Goal: Transaction & Acquisition: Obtain resource

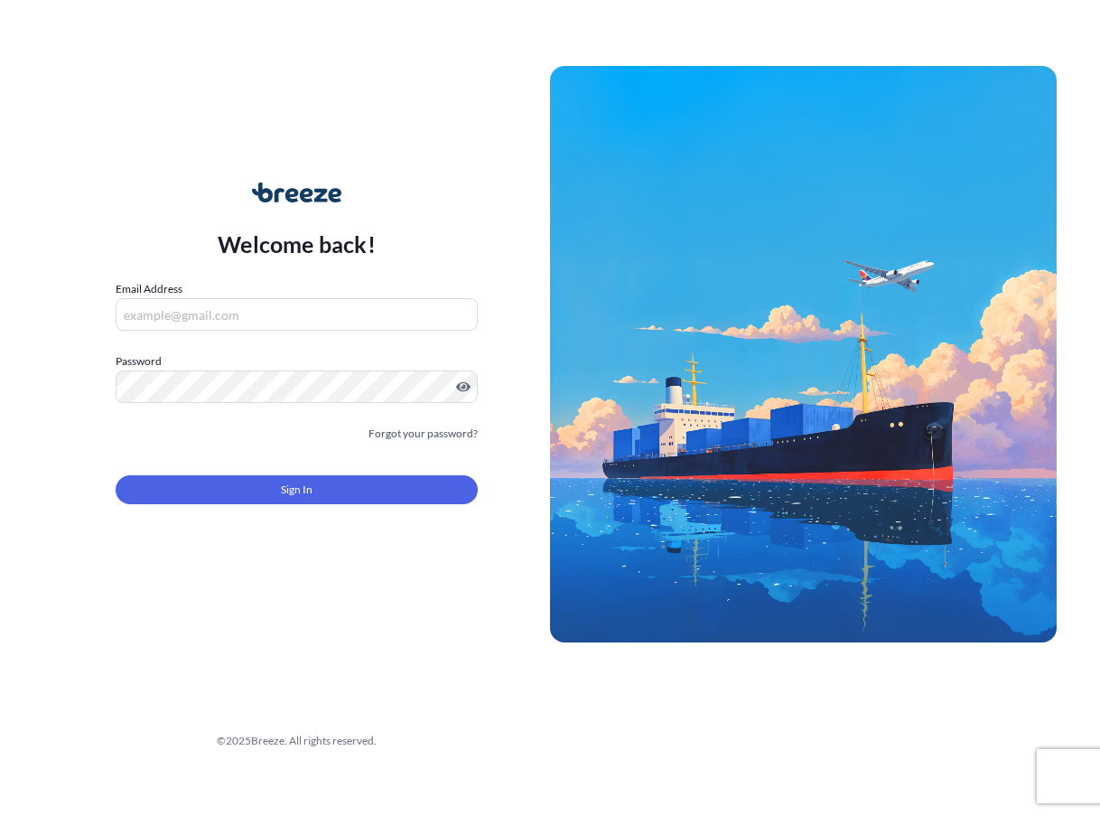
click at [218, 304] on input "Email Address" at bounding box center [297, 314] width 362 height 33
type input "[EMAIL_ADDRESS][DOMAIN_NAME]"
click at [403, 428] on link "Forgot your password?" at bounding box center [423, 434] width 109 height 18
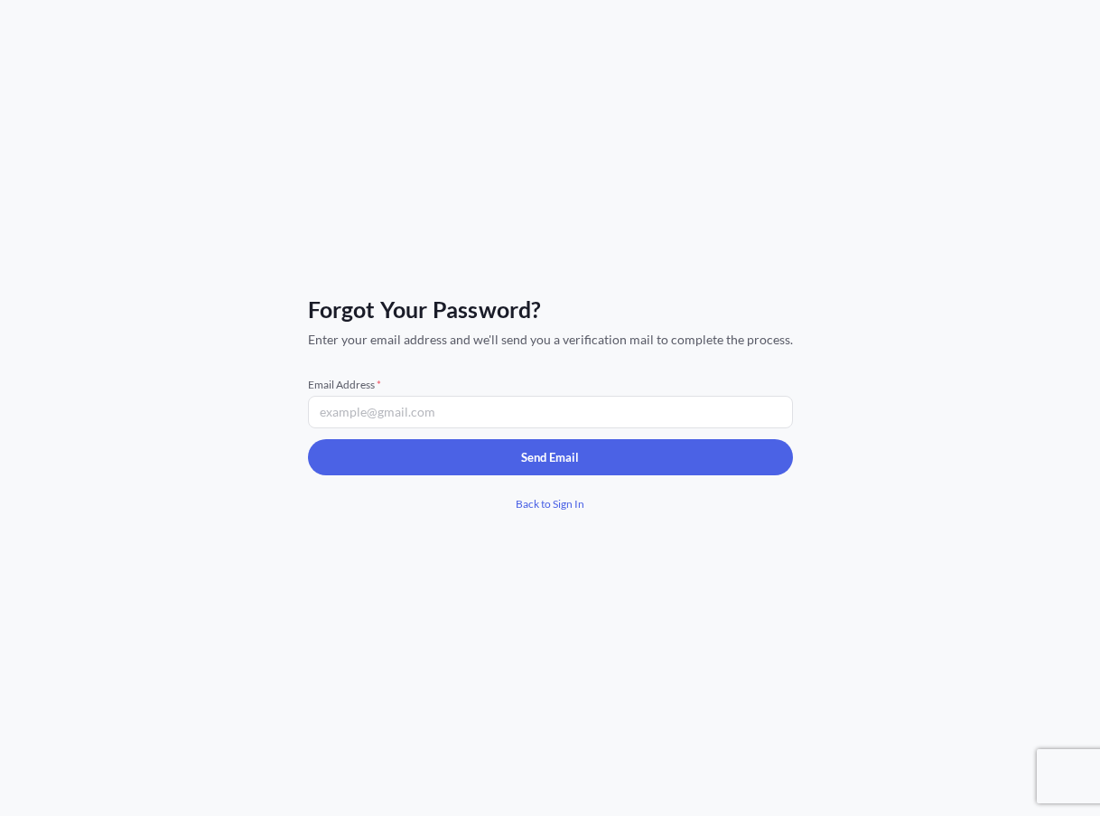
click at [341, 413] on input "Email Address *" at bounding box center [550, 412] width 485 height 33
type input "[EMAIL_ADDRESS][DOMAIN_NAME]"
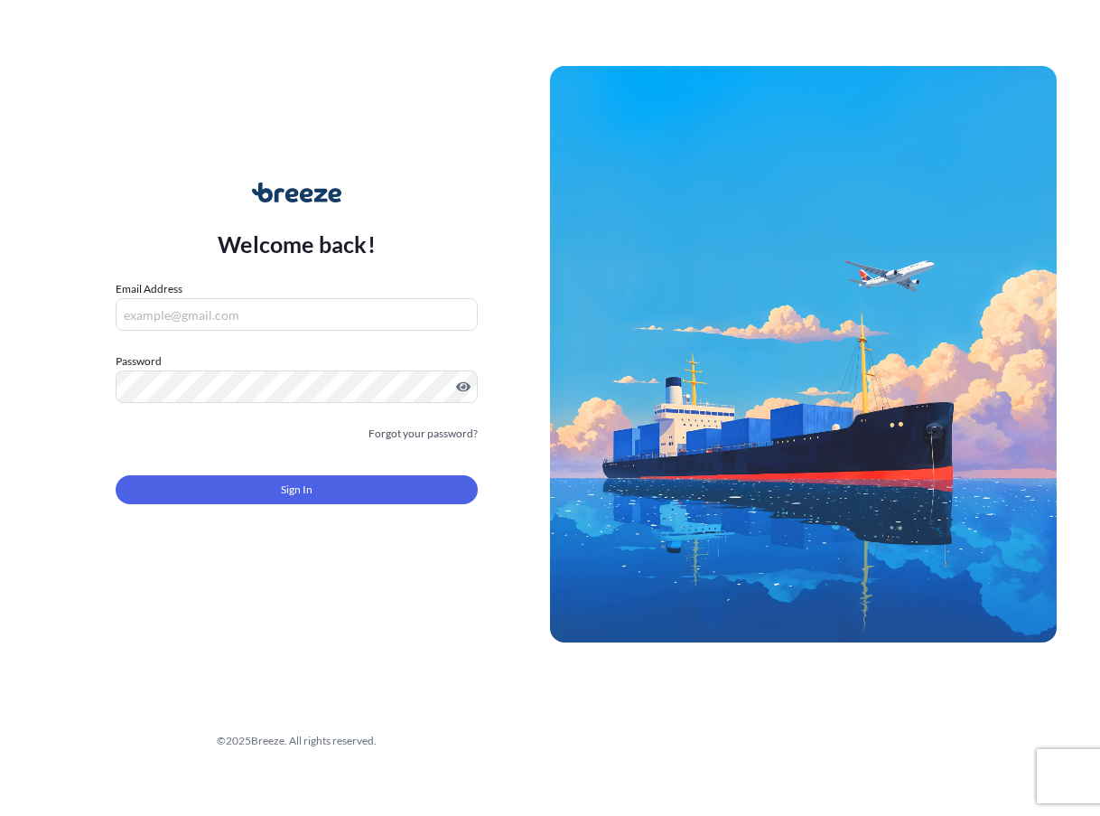
click at [162, 324] on input "Email Address" at bounding box center [297, 314] width 362 height 33
type input "[EMAIL_ADDRESS][DOMAIN_NAME]"
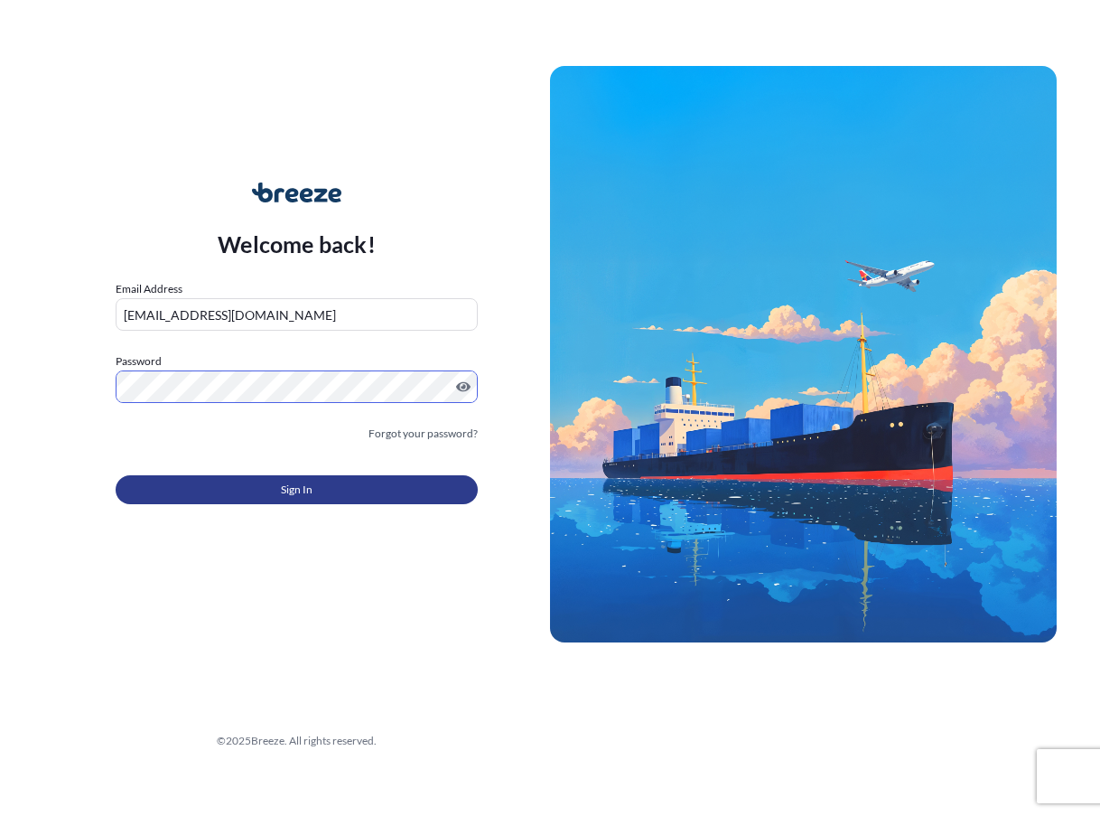
click at [376, 481] on button "Sign In" at bounding box center [297, 489] width 362 height 29
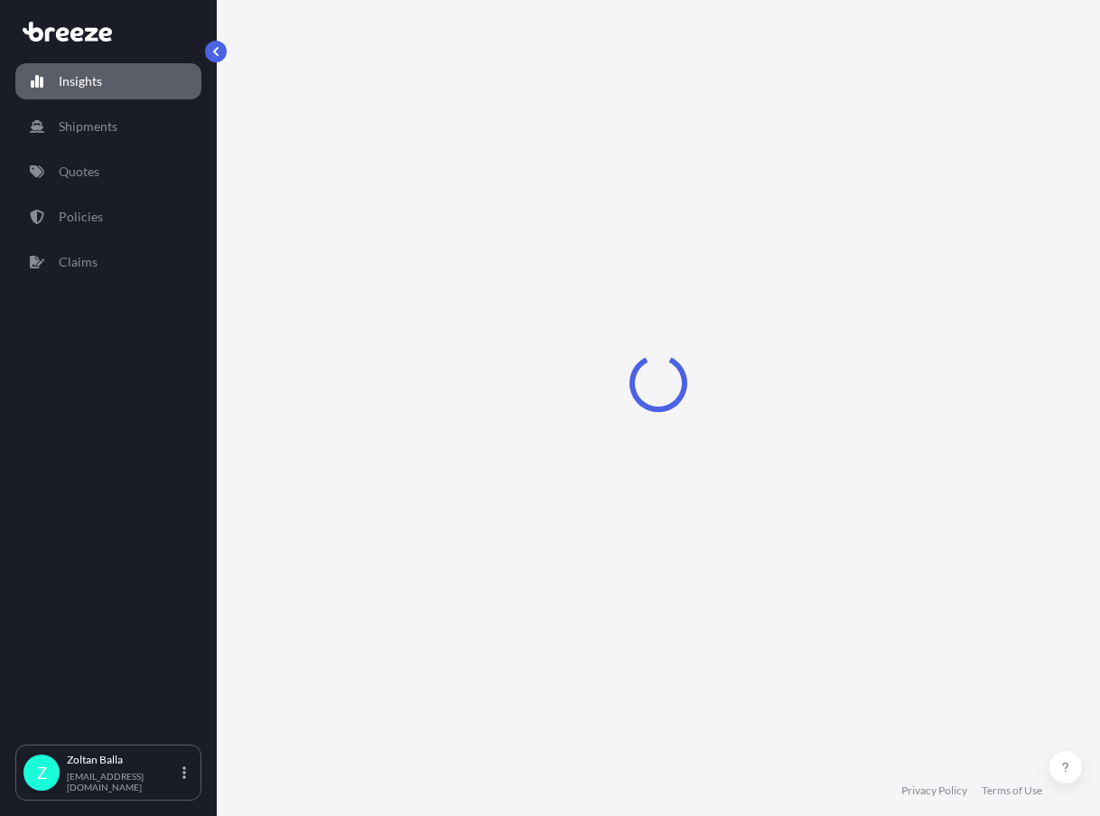
select select "2025"
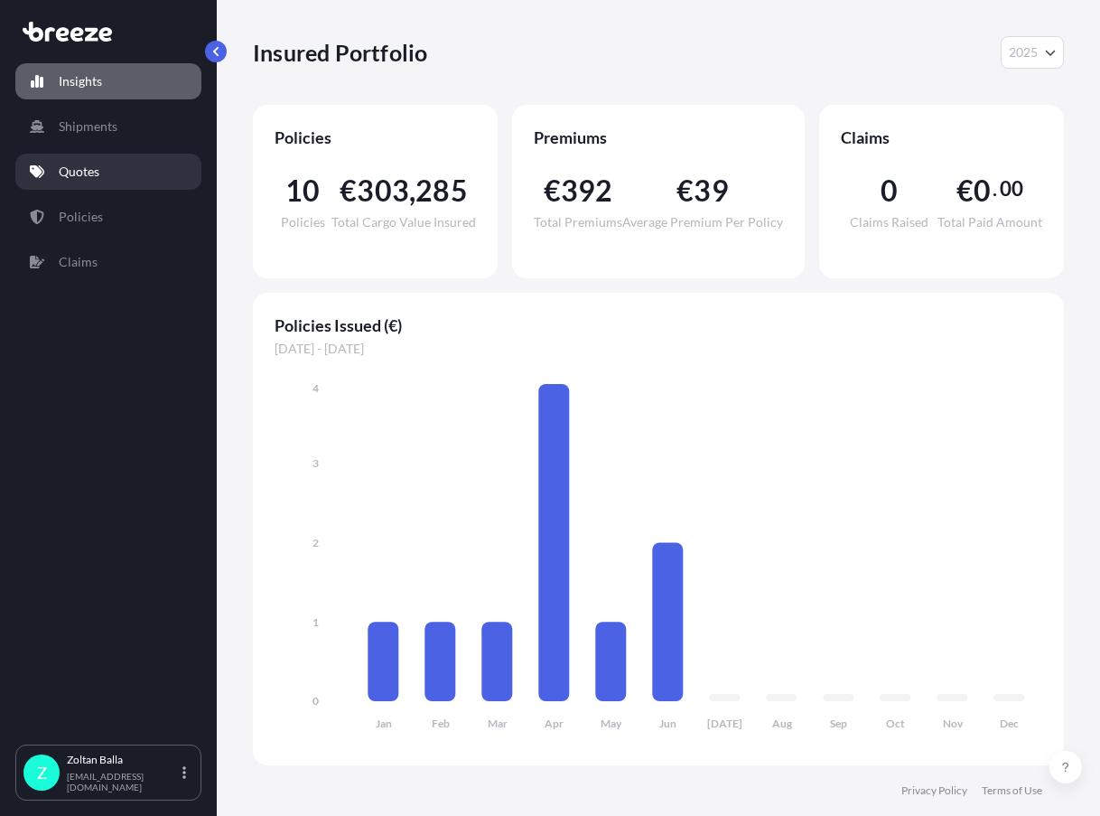
click at [92, 177] on p "Quotes" at bounding box center [79, 172] width 41 height 18
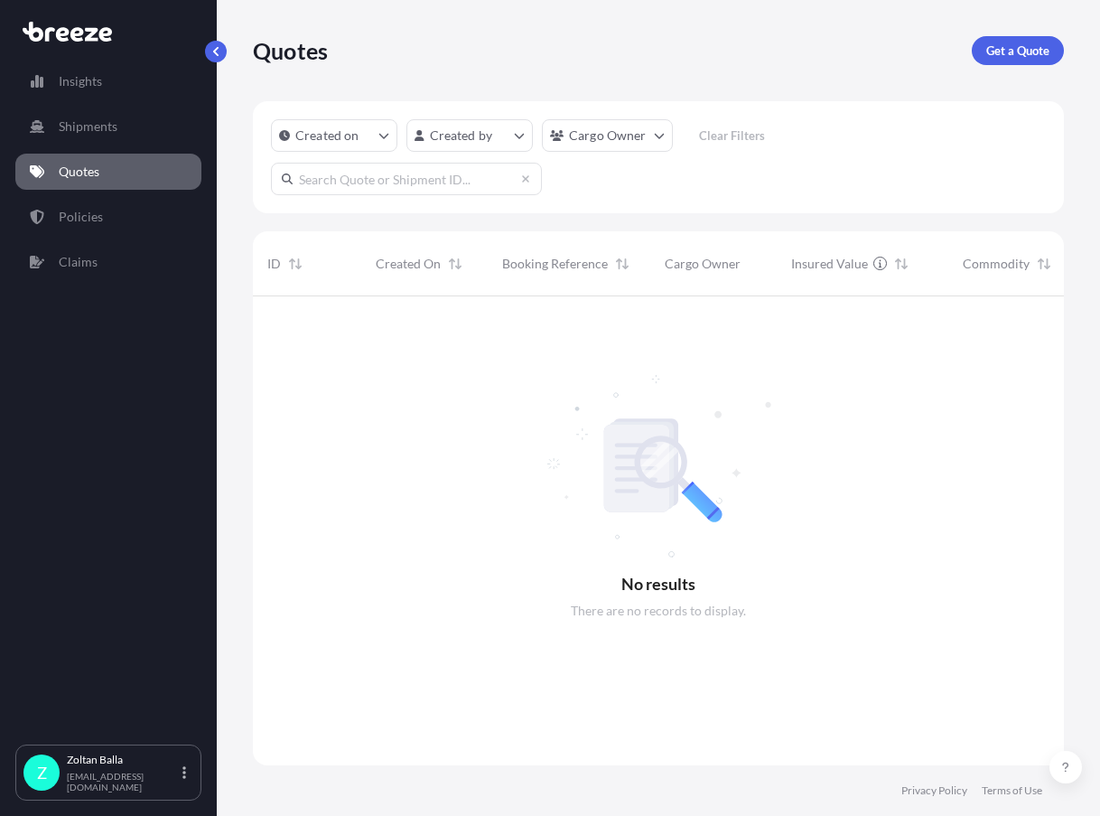
scroll to position [520, 798]
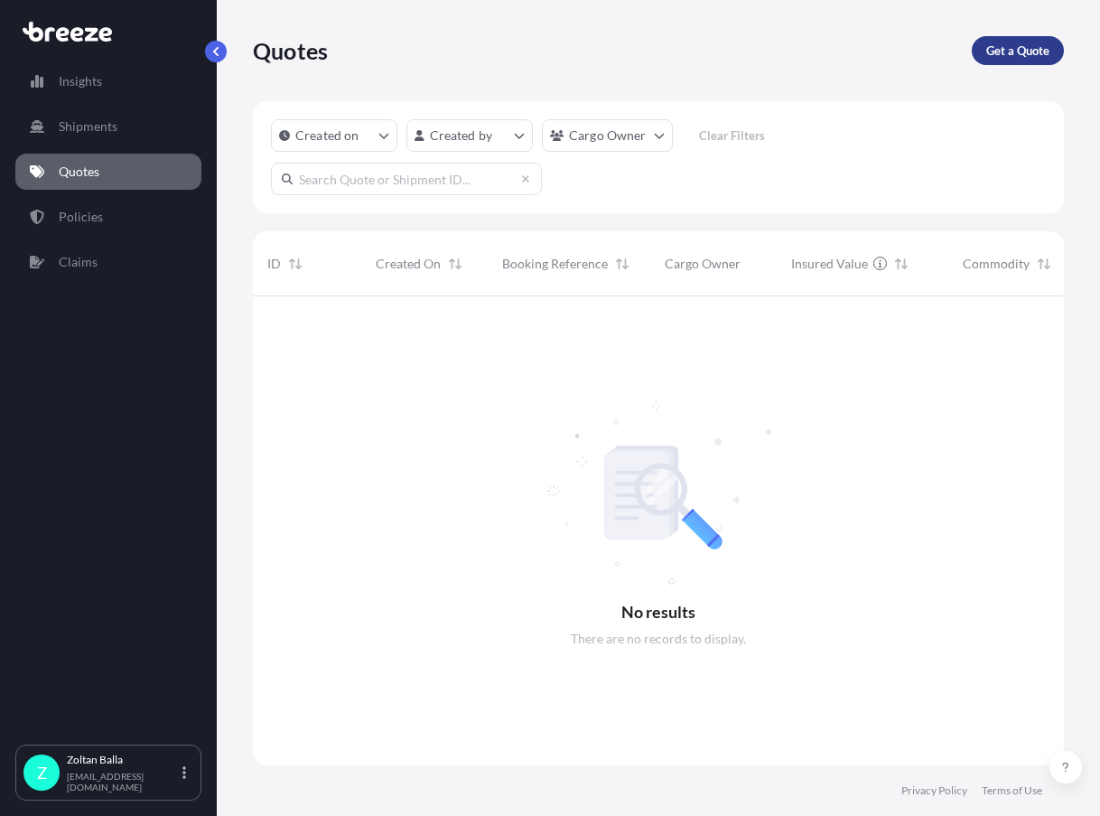
click at [1028, 52] on p "Get a Quote" at bounding box center [1017, 51] width 63 height 18
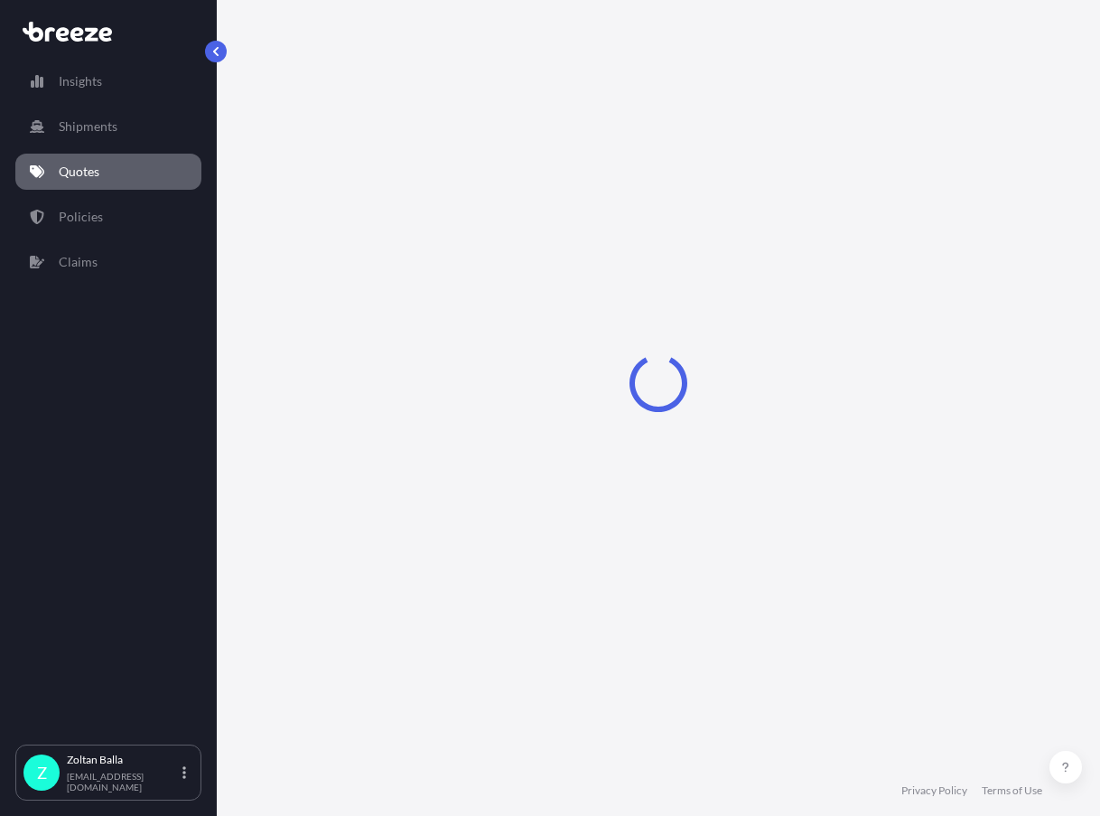
select select "Sea"
select select "1"
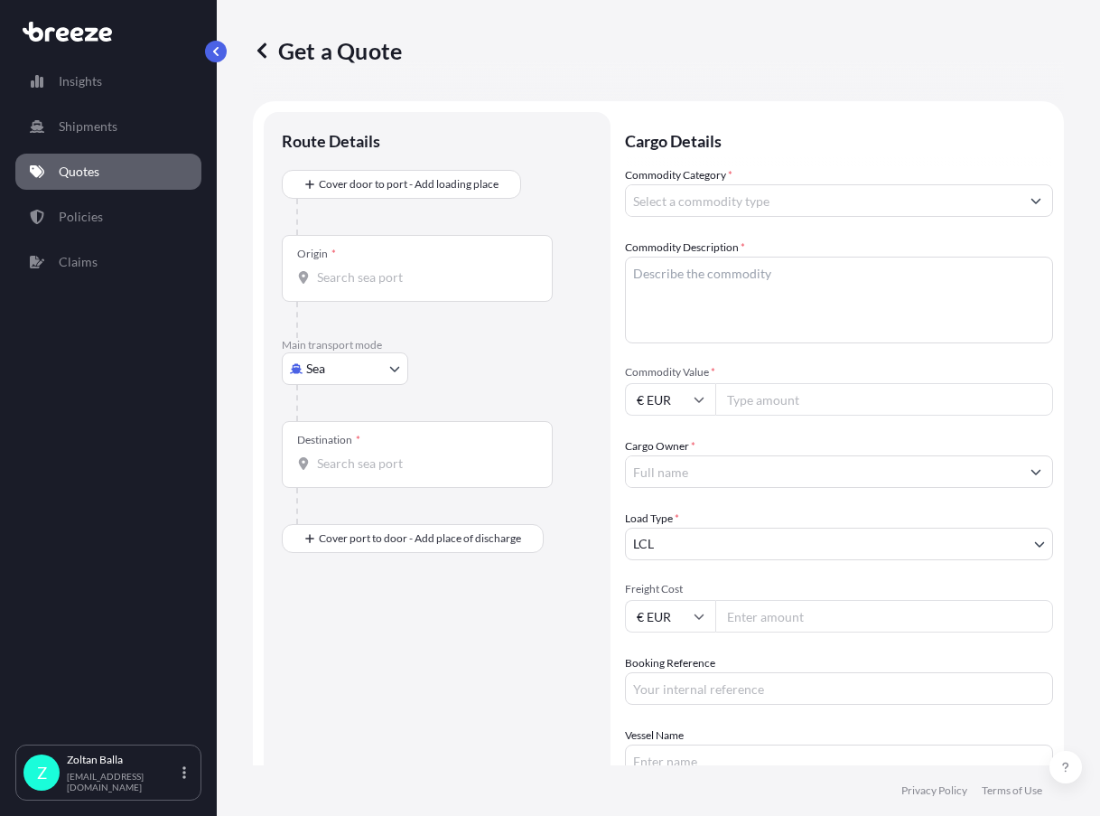
scroll to position [29, 0]
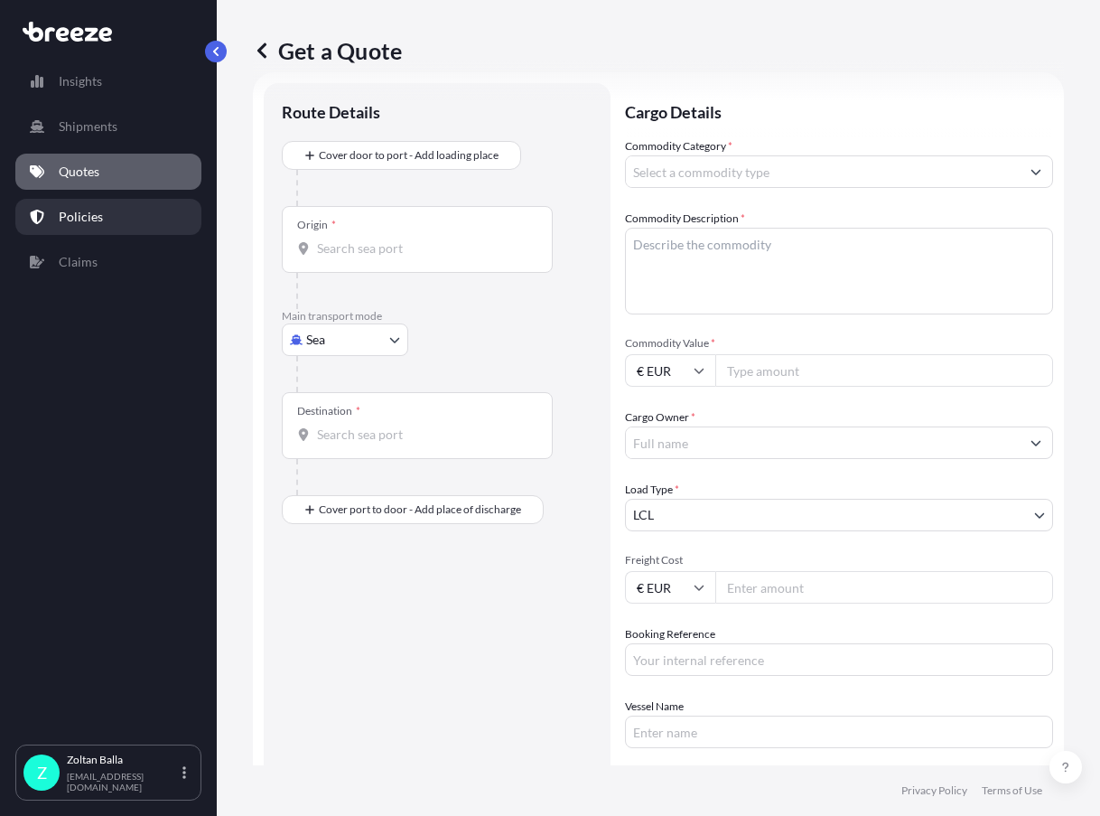
click at [52, 220] on link "Policies" at bounding box center [108, 217] width 186 height 36
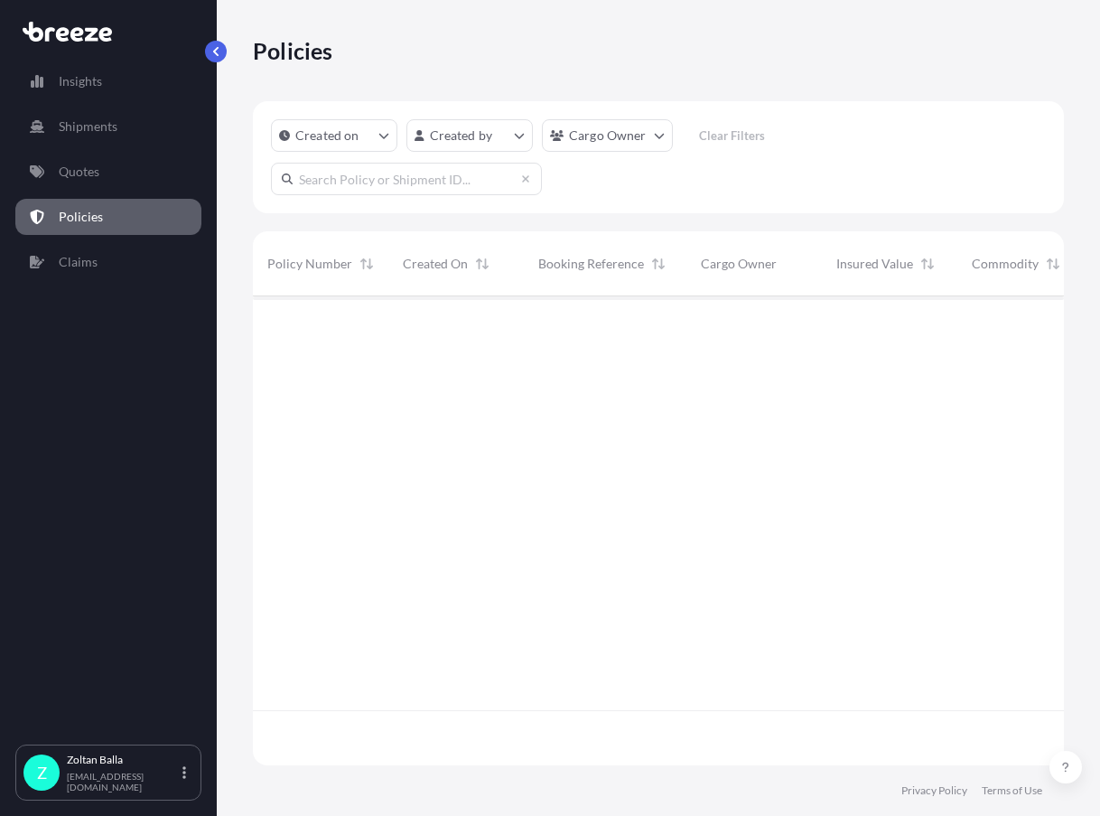
scroll to position [465, 798]
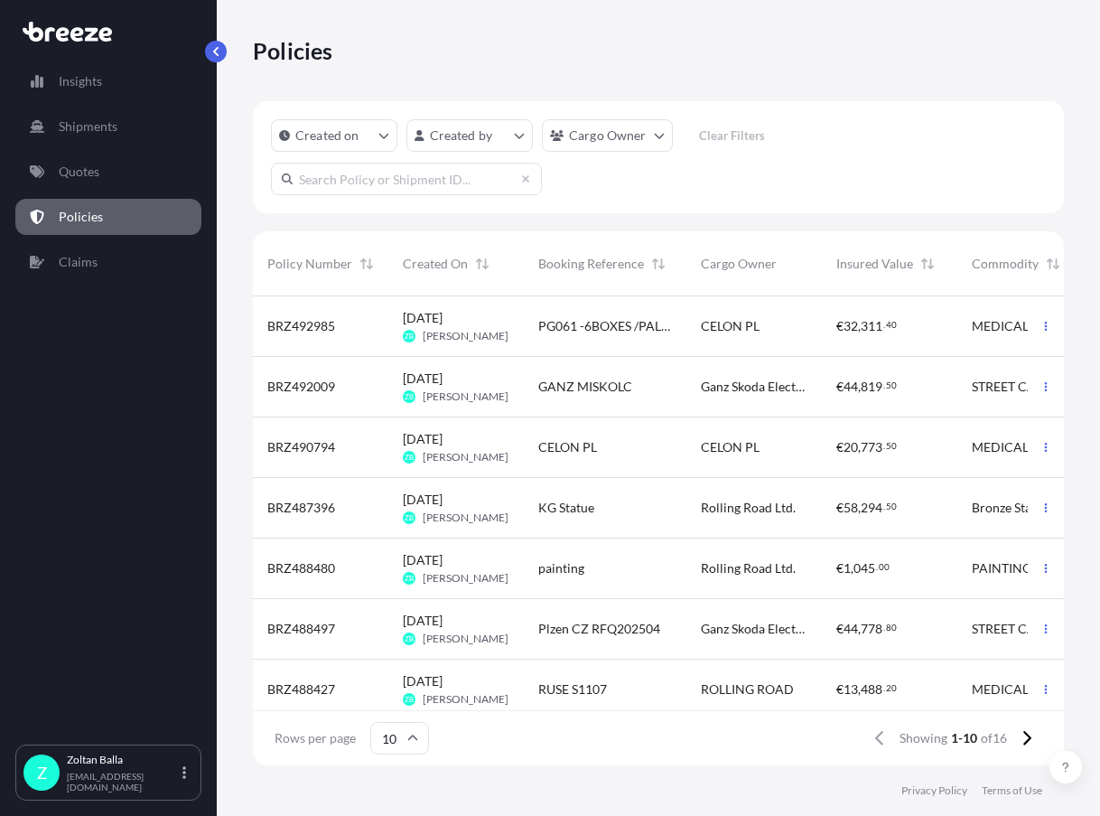
click at [995, 439] on span "MEDICAL SAMPLES DERIVATIVE Non Dg" at bounding box center [1025, 447] width 107 height 18
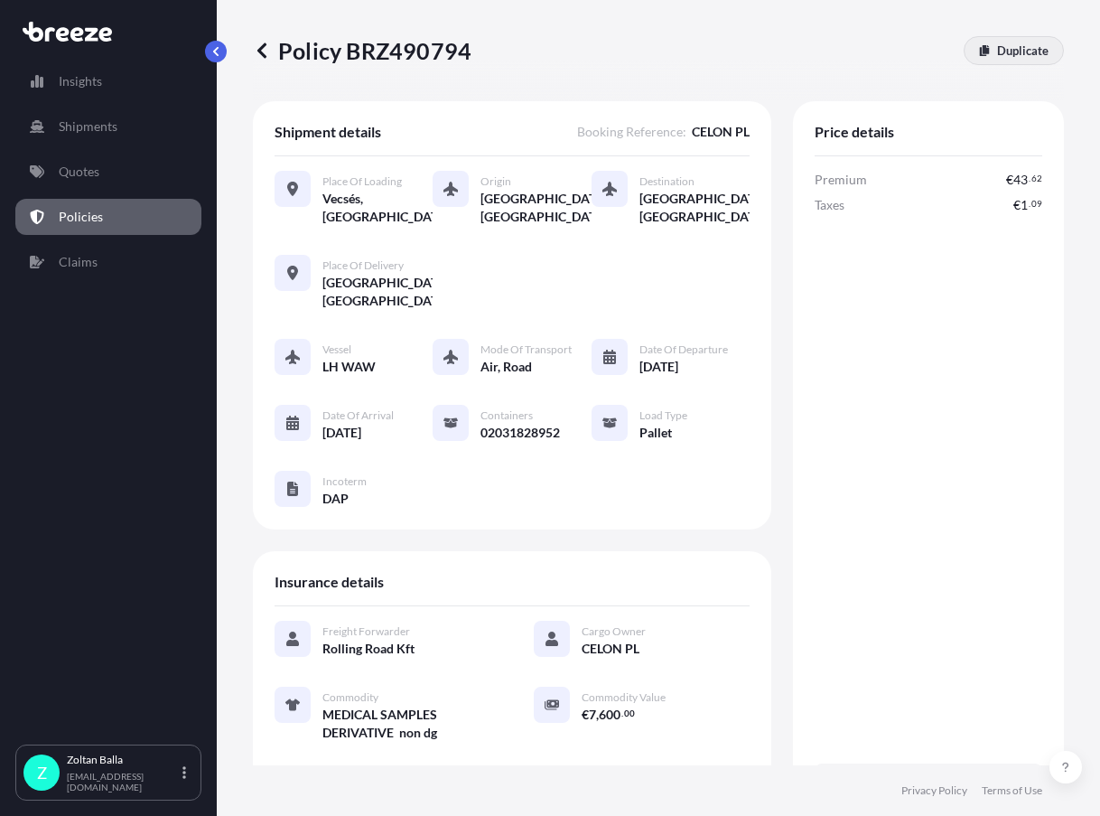
click at [1014, 53] on p "Duplicate" at bounding box center [1022, 51] width 51 height 18
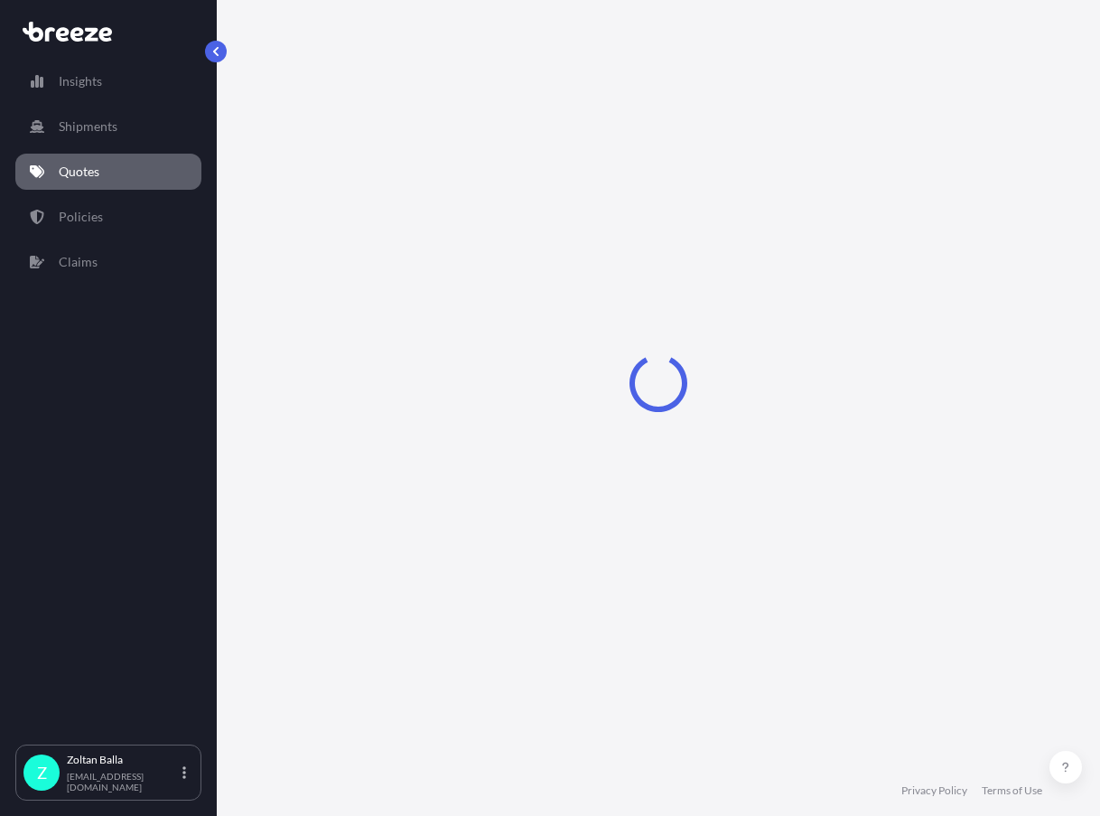
select select "Road"
select select "Air"
select select "Road"
select select "1"
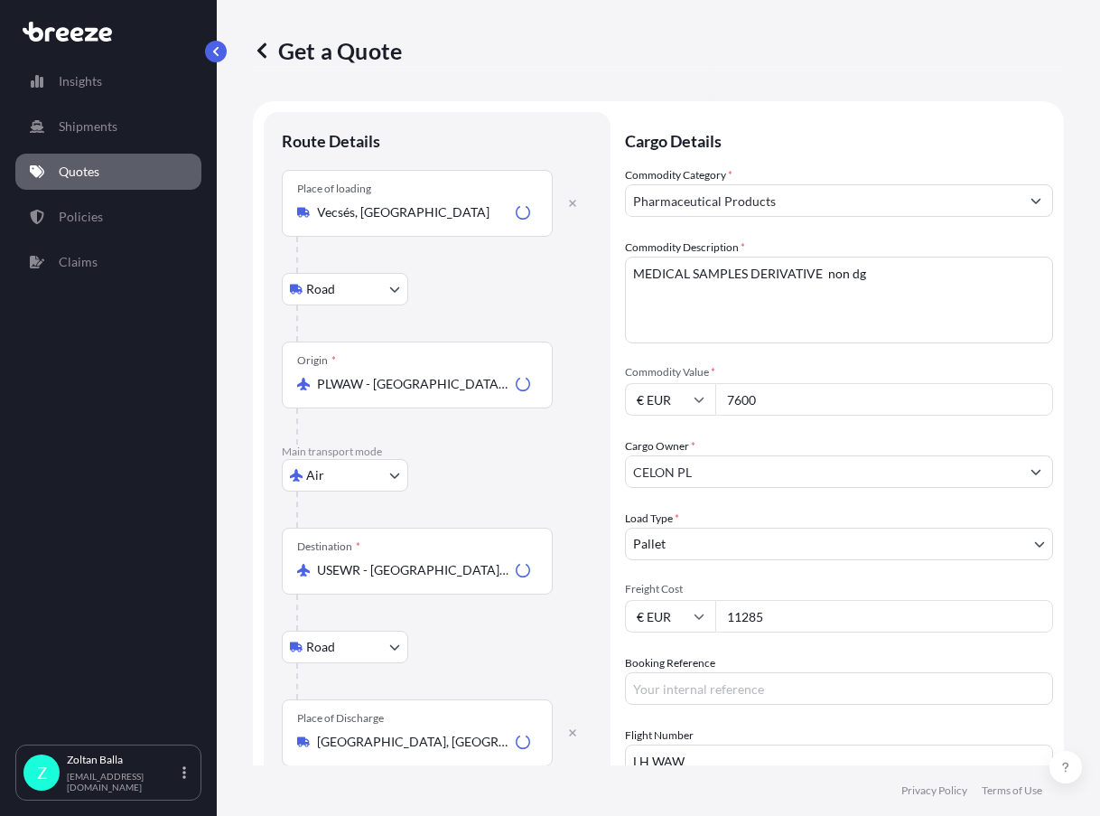
scroll to position [29, 0]
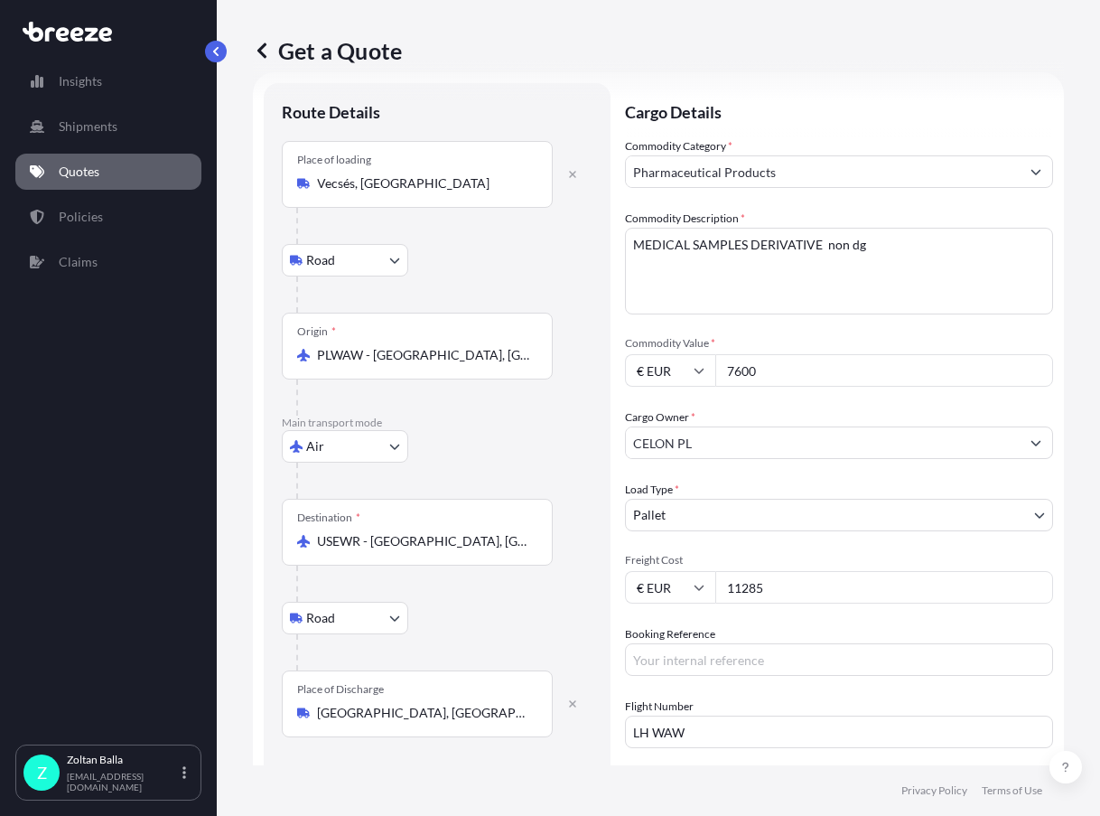
click at [783, 584] on input "11285" at bounding box center [884, 587] width 338 height 33
type input "1"
click at [785, 373] on input "7600" at bounding box center [884, 370] width 338 height 33
type input "7"
type input "16121"
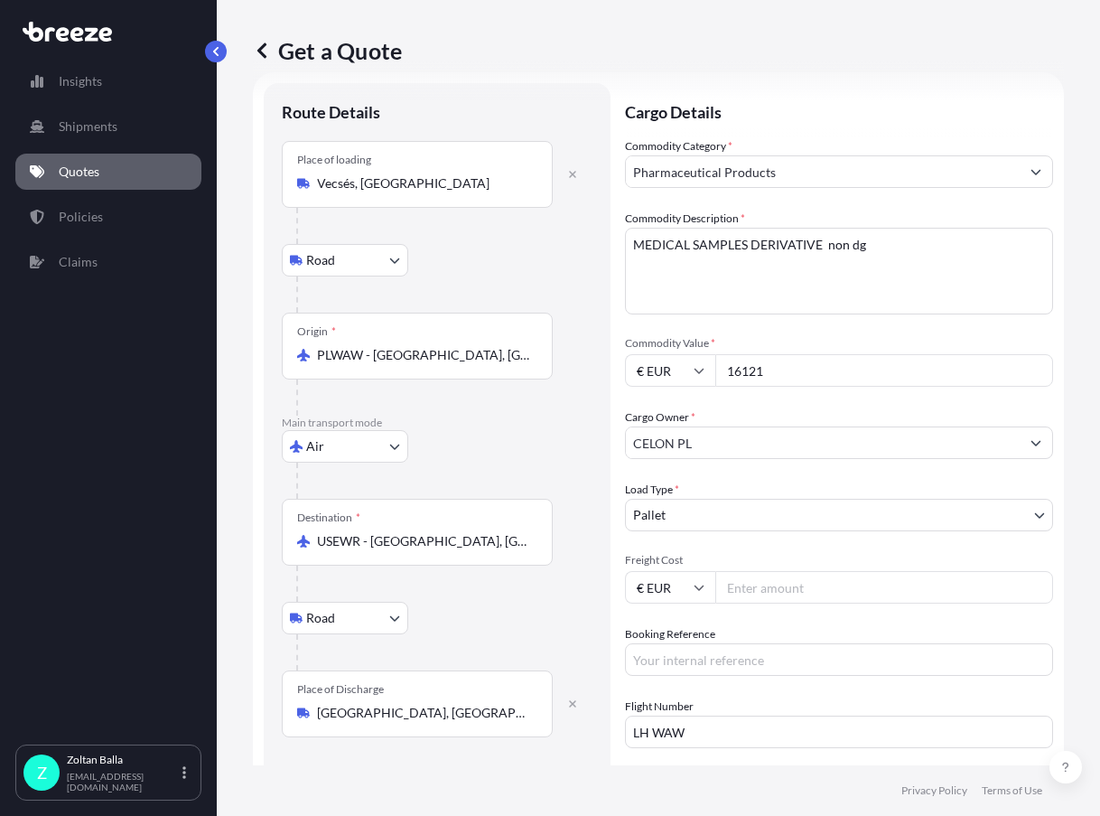
click at [752, 592] on input "Freight Cost" at bounding box center [884, 587] width 338 height 33
type input "7495"
click at [651, 659] on input "Booking Reference" at bounding box center [839, 659] width 428 height 33
type input "CELON PL250905"
click at [648, 730] on input "LH WAW" at bounding box center [839, 731] width 428 height 33
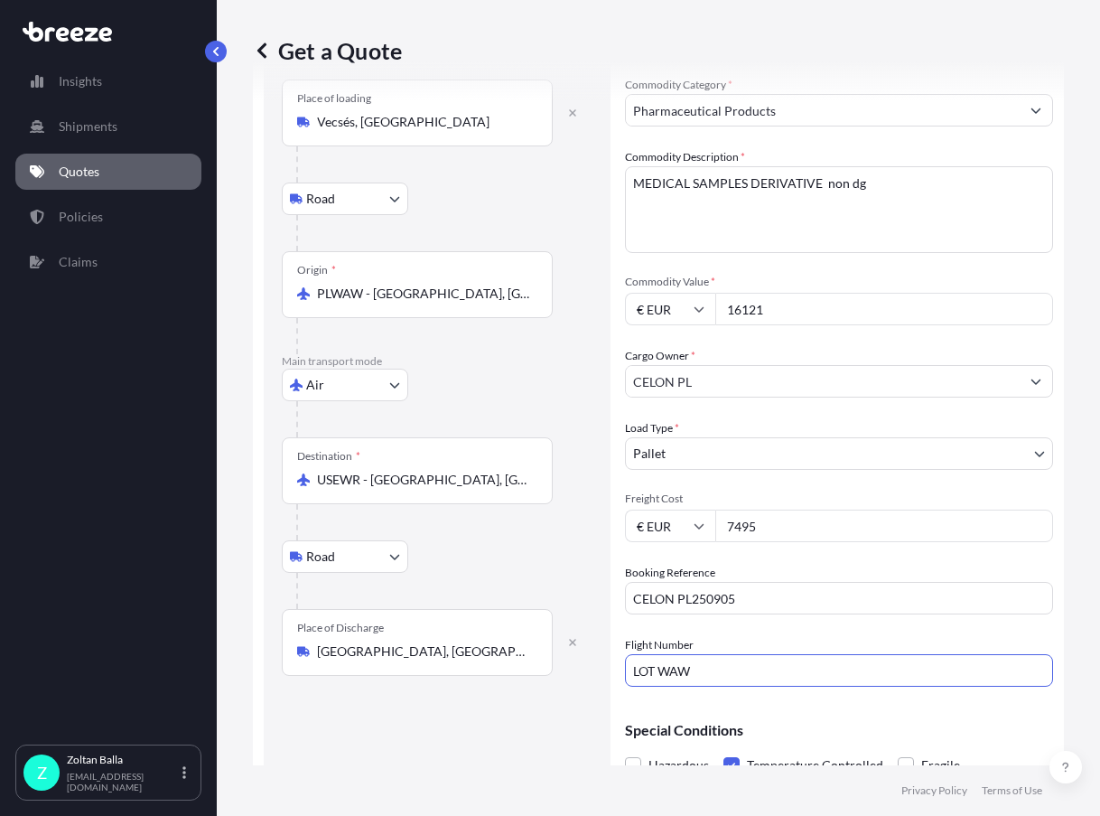
scroll to position [178, 0]
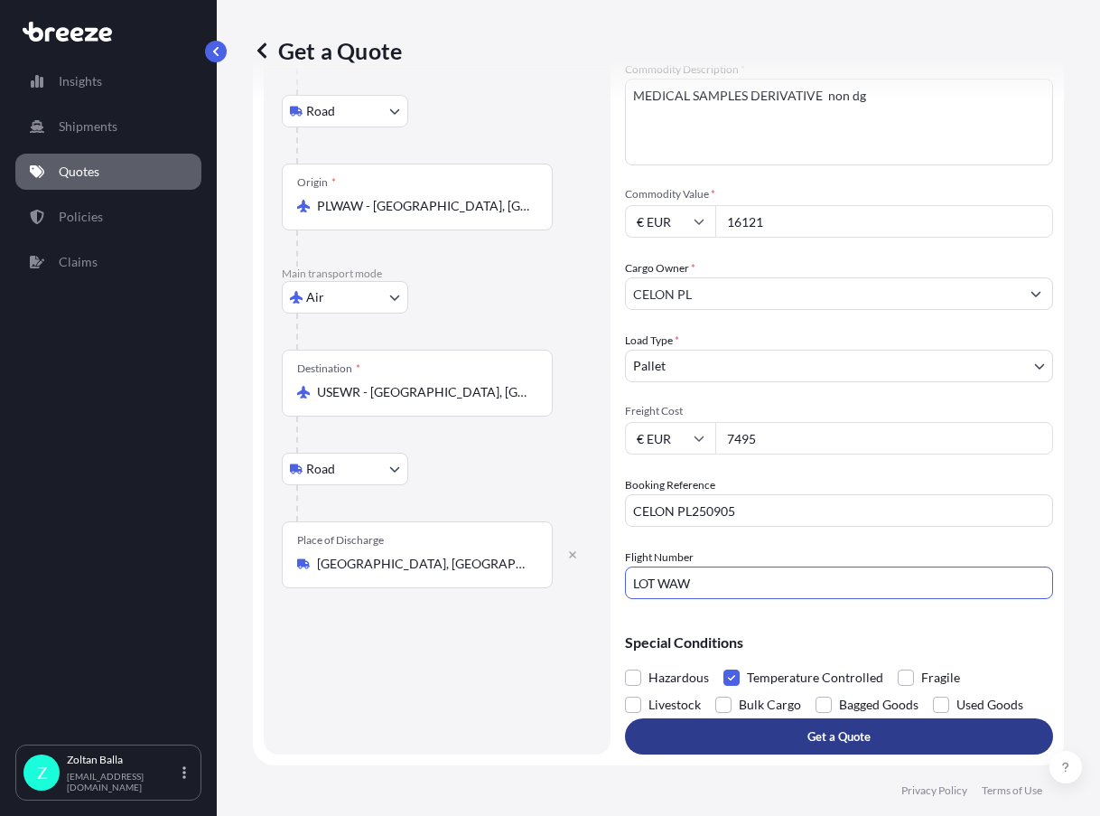
type input "LOT WAW"
click at [826, 736] on p "Get a Quote" at bounding box center [839, 736] width 63 height 18
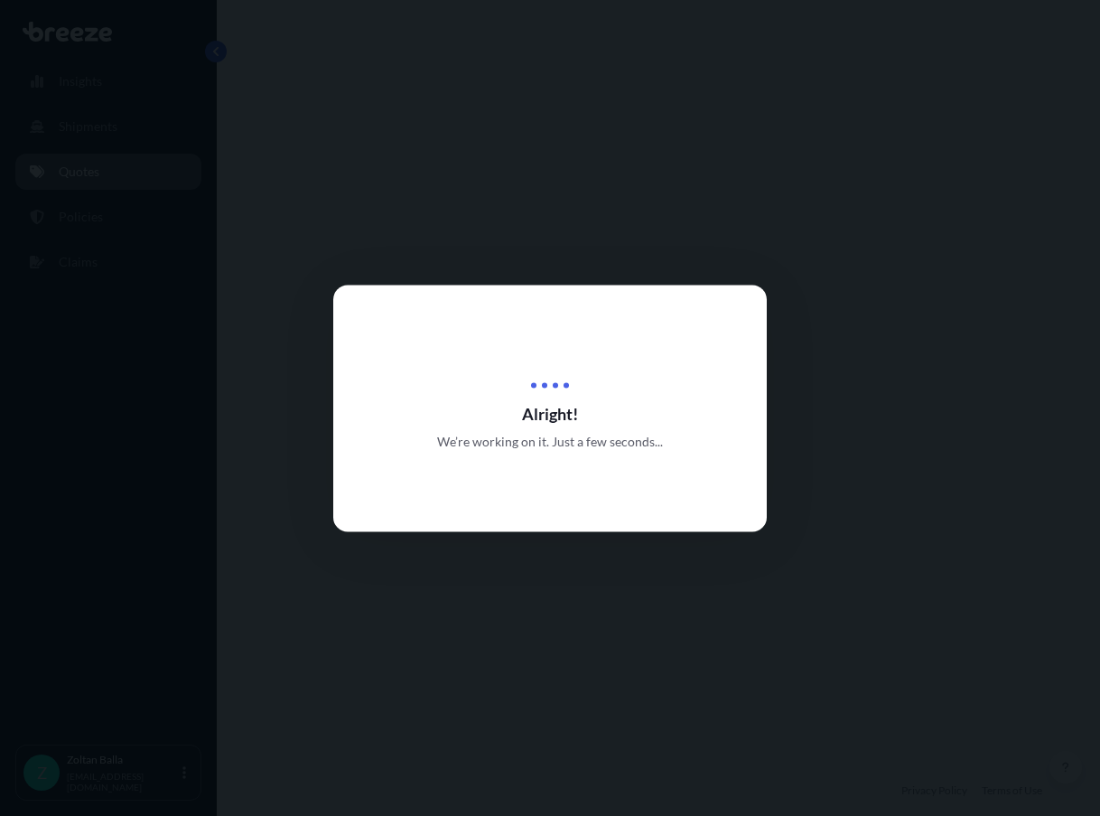
select select "Road"
select select "Air"
select select "Road"
select select "1"
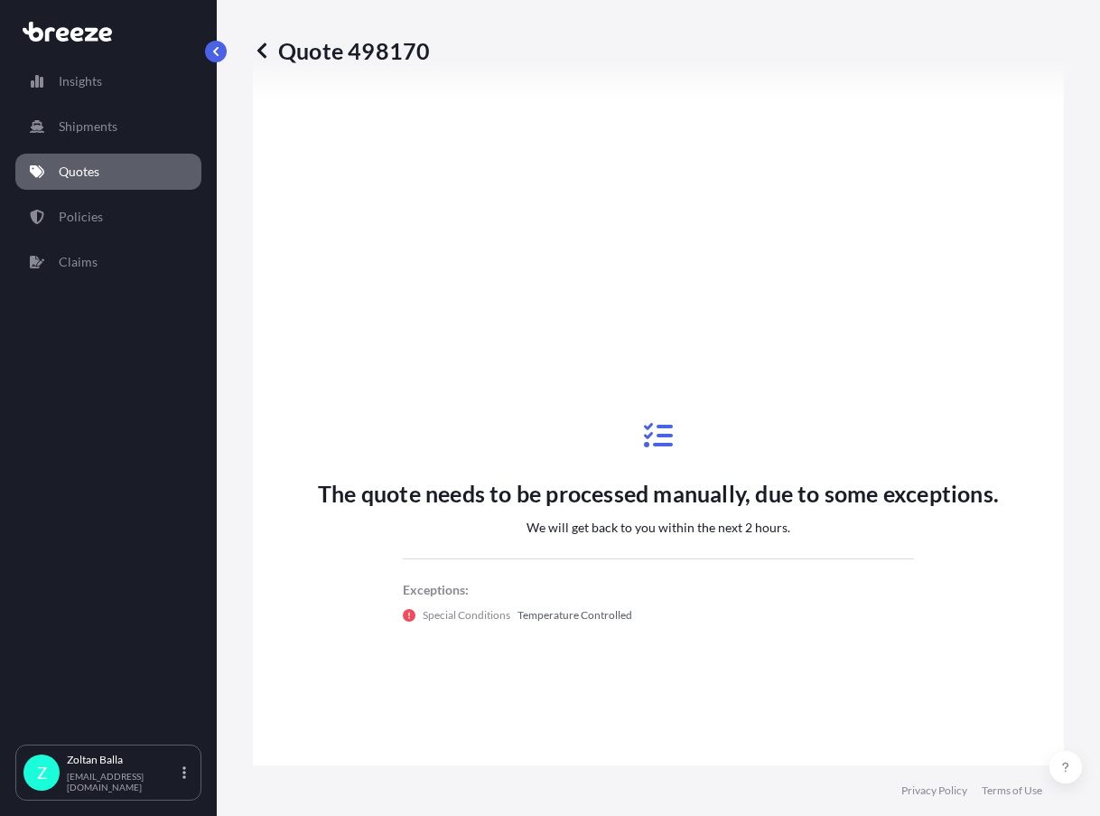
scroll to position [1232, 0]
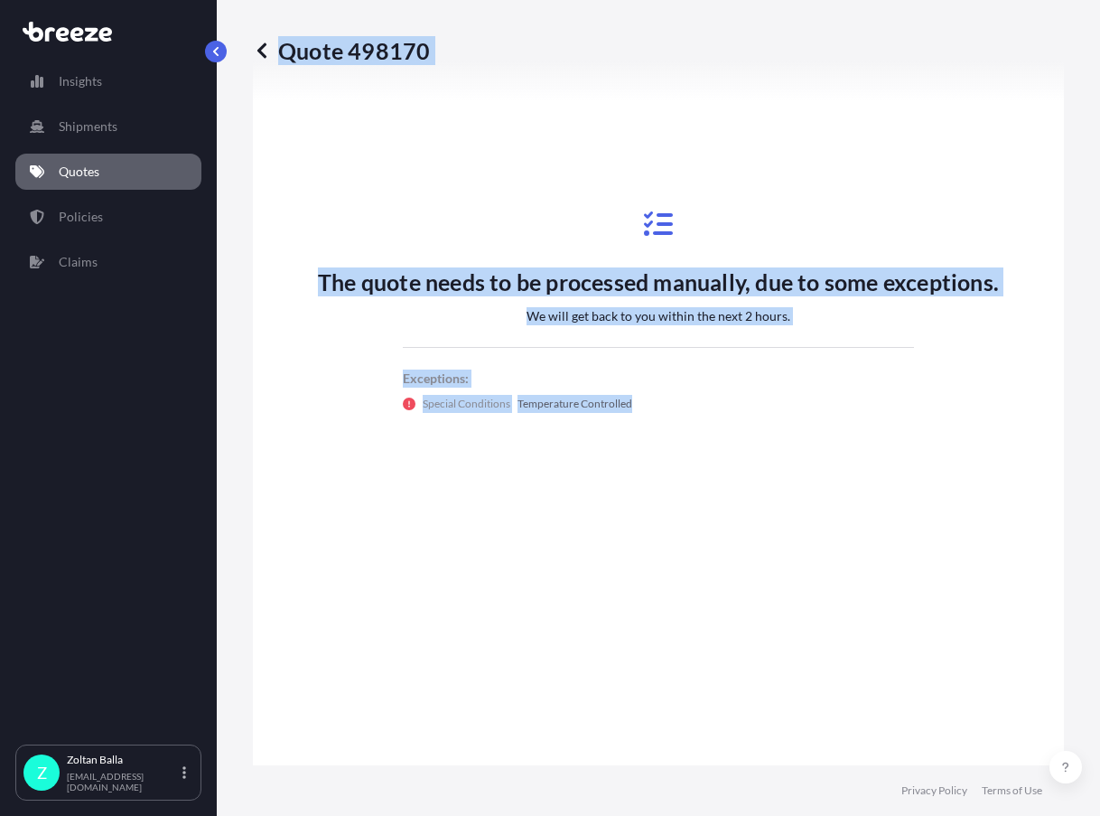
drag, startPoint x: 637, startPoint y: 403, endPoint x: 259, endPoint y: 42, distance: 522.0
click at [259, 42] on div "Quote 498170 Route Details Place of loading Vecsés, [STREET_ADDRESS] Rail Origi…" at bounding box center [658, 382] width 883 height 765
copy div "Quote 498170 Route Details Place of loading Road Road Rail Origin * Main transp…"
click at [463, 61] on div "Quote 498170" at bounding box center [658, 50] width 811 height 29
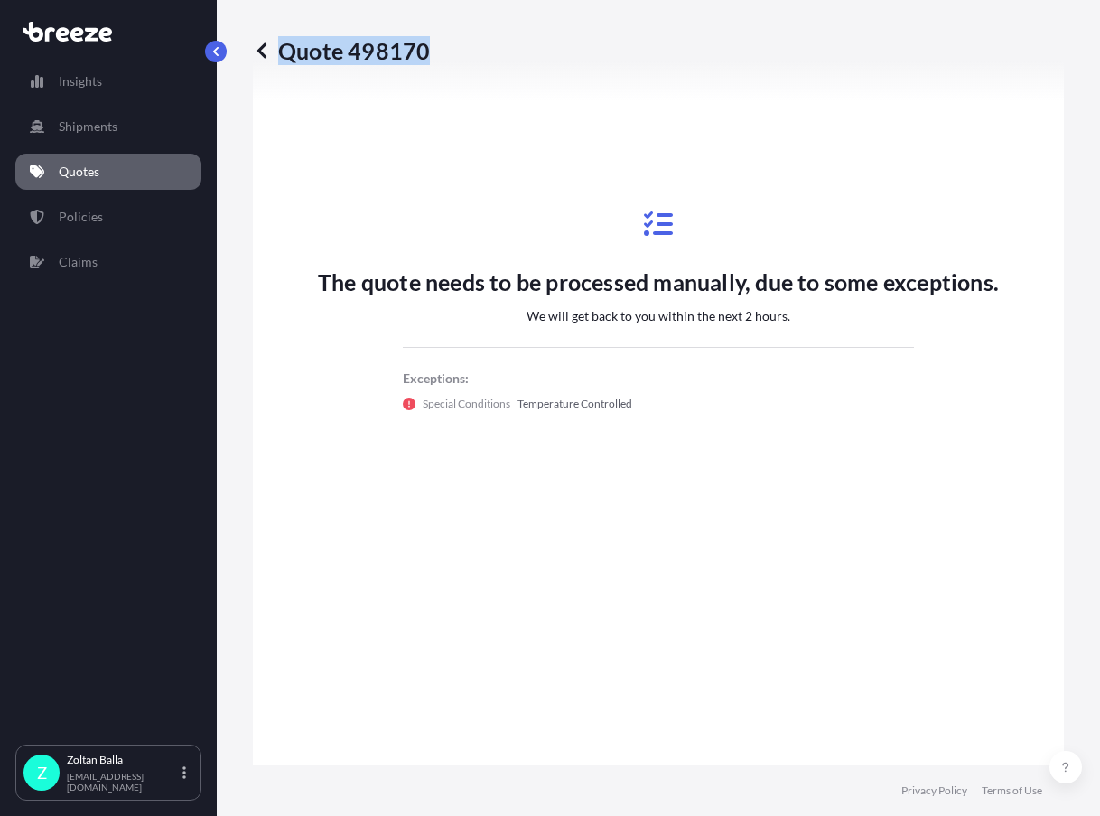
drag, startPoint x: 445, startPoint y: 51, endPoint x: 423, endPoint y: 55, distance: 22.9
click at [423, 55] on div "Quote 498170" at bounding box center [658, 50] width 811 height 29
copy p "Quote 498170"
